Goal: Task Accomplishment & Management: Use online tool/utility

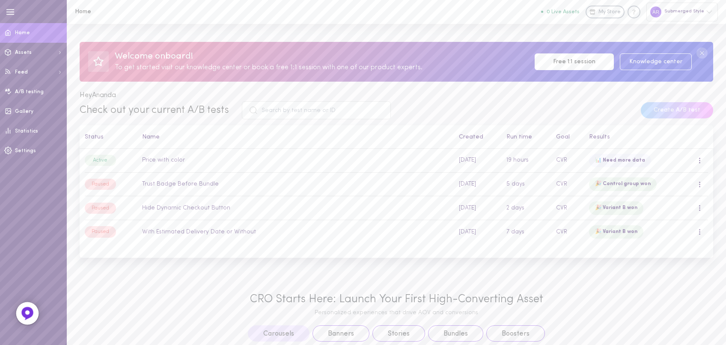
click at [31, 312] on img at bounding box center [28, 314] width 14 height 14
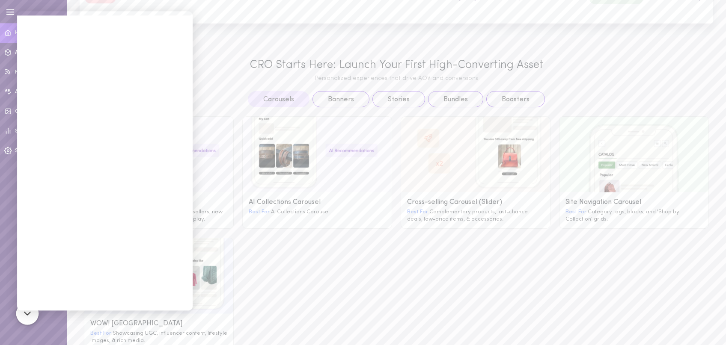
scroll to position [256, 0]
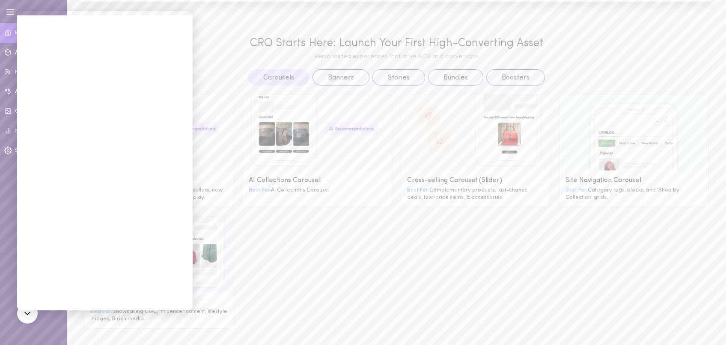
click at [313, 236] on div "AI Recommendations Carousel Best For: Personalized suggestions, best sellers, n…" at bounding box center [396, 208] width 633 height 244
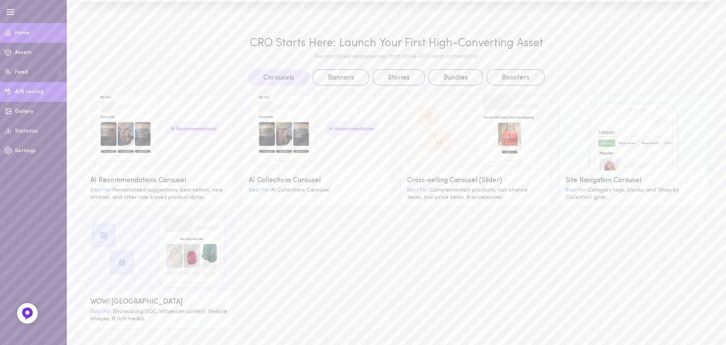
click at [37, 92] on span "A/B testing" at bounding box center [29, 91] width 29 height 5
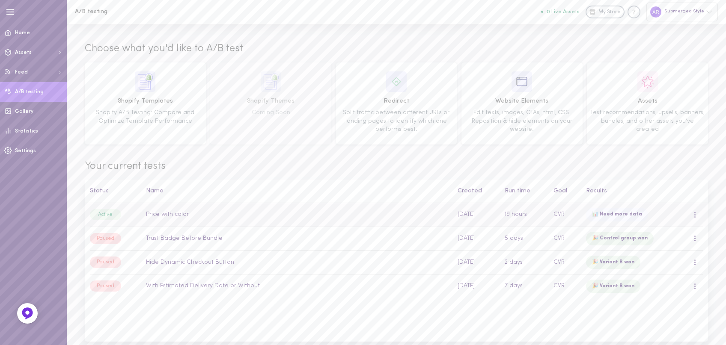
click at [238, 218] on td "Price with color" at bounding box center [297, 215] width 312 height 24
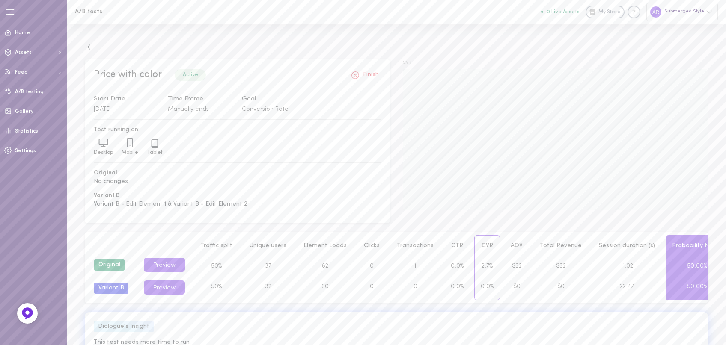
click at [666, 13] on div "Submerged Style" at bounding box center [681, 12] width 71 height 18
click at [362, 77] on div at bounding box center [363, 172] width 726 height 345
click at [364, 76] on button "Finish" at bounding box center [364, 75] width 33 height 14
click at [180, 76] on div "Paused" at bounding box center [190, 74] width 31 height 11
click at [90, 45] on icon at bounding box center [91, 47] width 8 height 5
